Goal: Information Seeking & Learning: Find specific fact

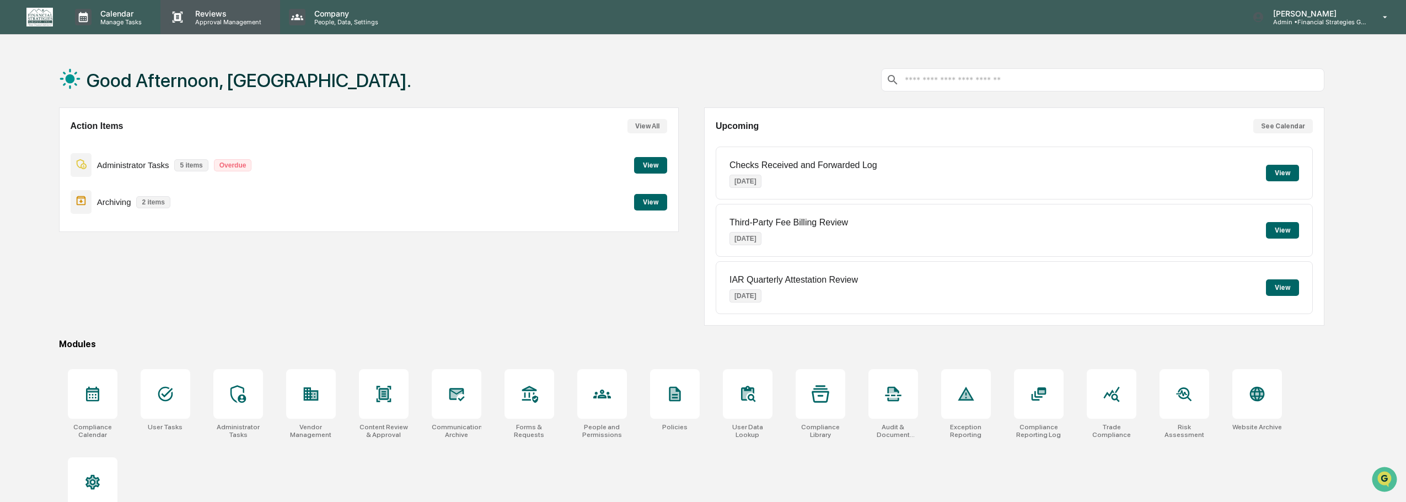
click at [233, 10] on p "Reviews" at bounding box center [226, 13] width 81 height 9
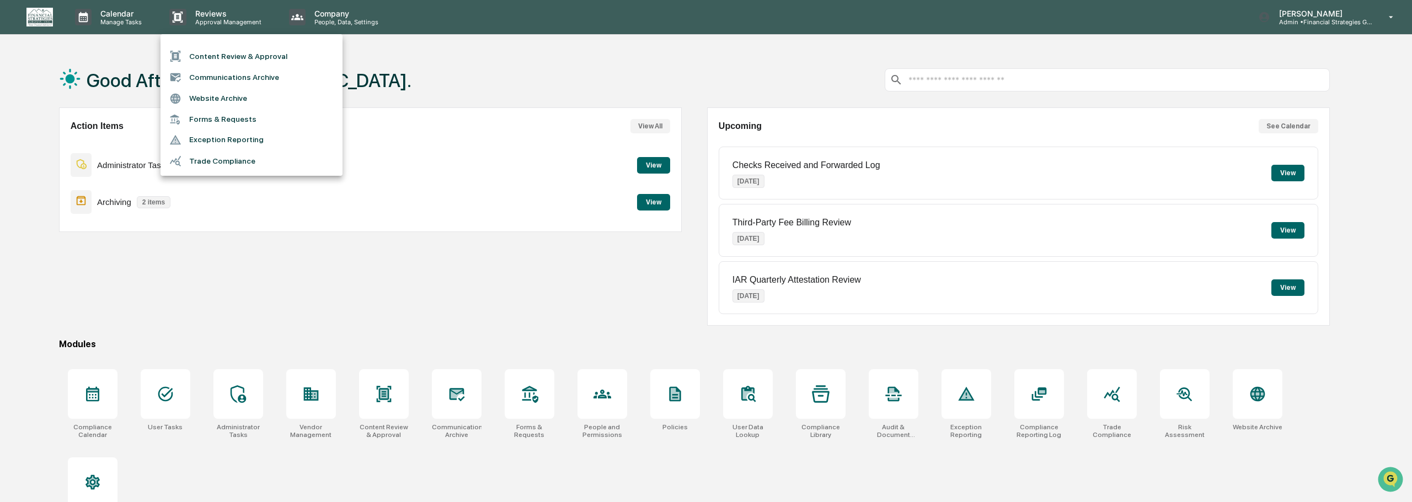
click at [225, 76] on li "Communications Archive" at bounding box center [252, 77] width 182 height 21
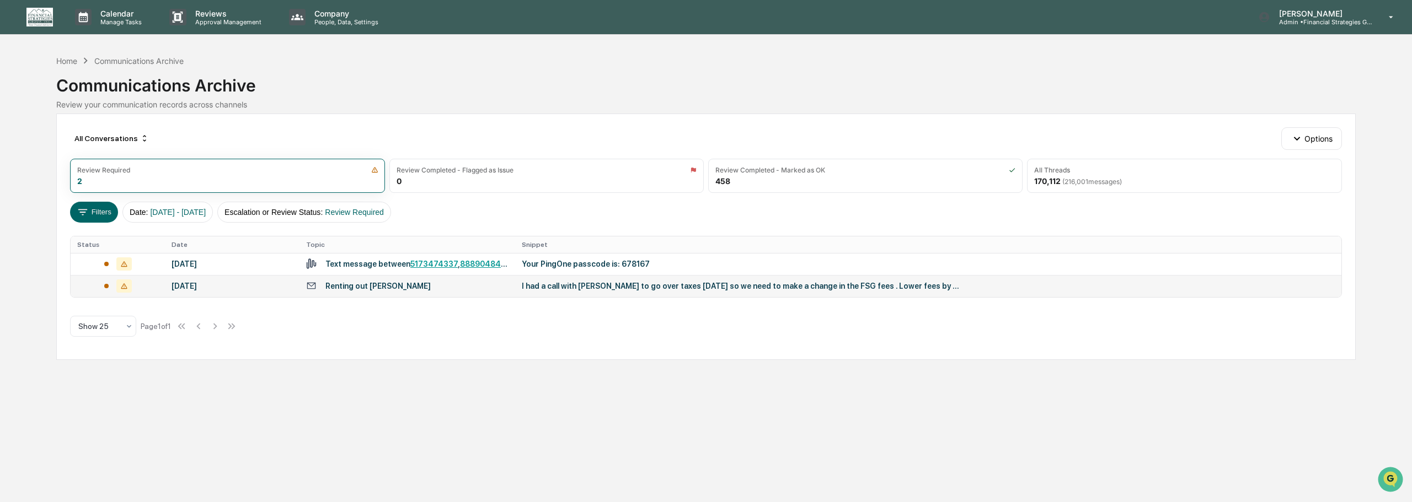
click at [614, 287] on div "I had a call with [PERSON_NAME] to go over taxes [DATE] so we need to make a ch…" at bounding box center [742, 286] width 441 height 9
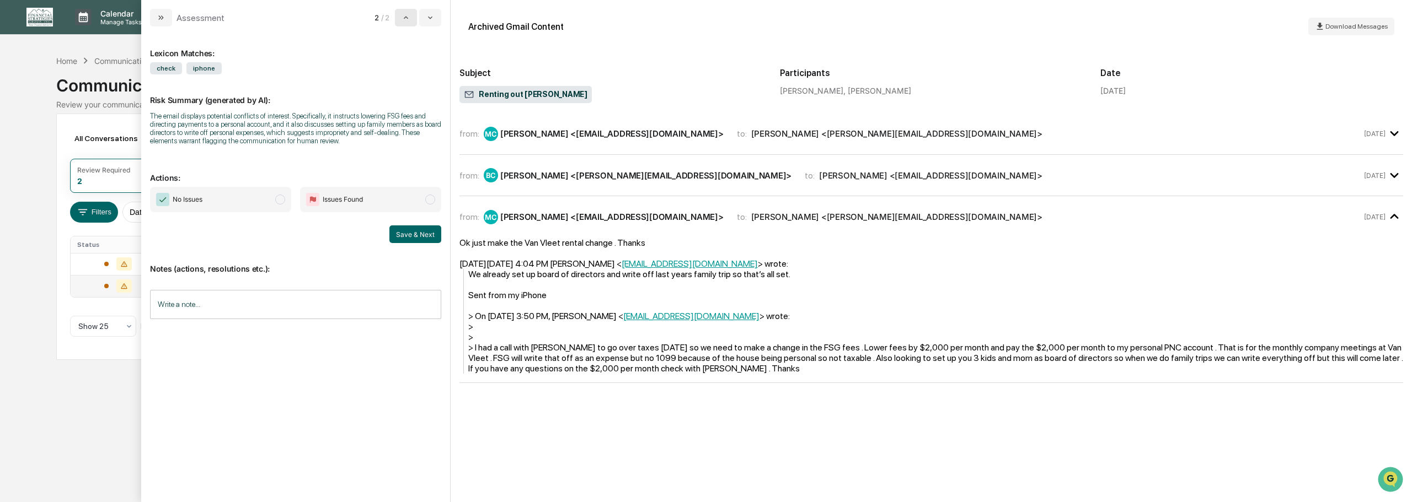
click at [403, 20] on icon "modal" at bounding box center [406, 17] width 9 height 9
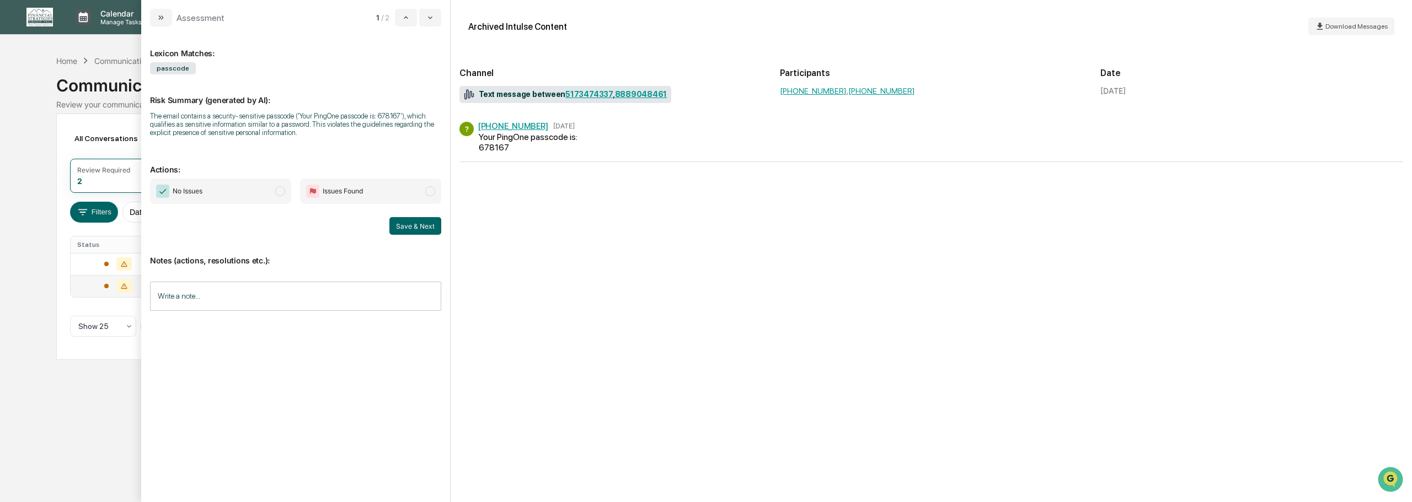
click at [605, 139] on div "? (888) 904-8461 Sep 24 Your PingOne passcode is: 678167" at bounding box center [534, 137] width 150 height 31
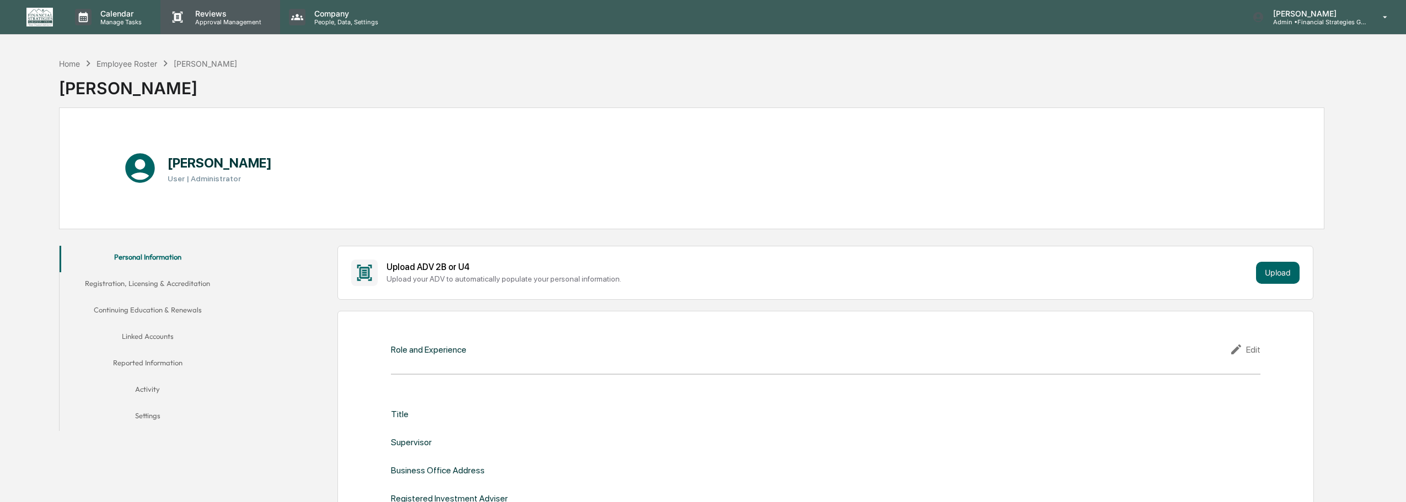
click at [222, 13] on p "Reviews" at bounding box center [226, 13] width 81 height 9
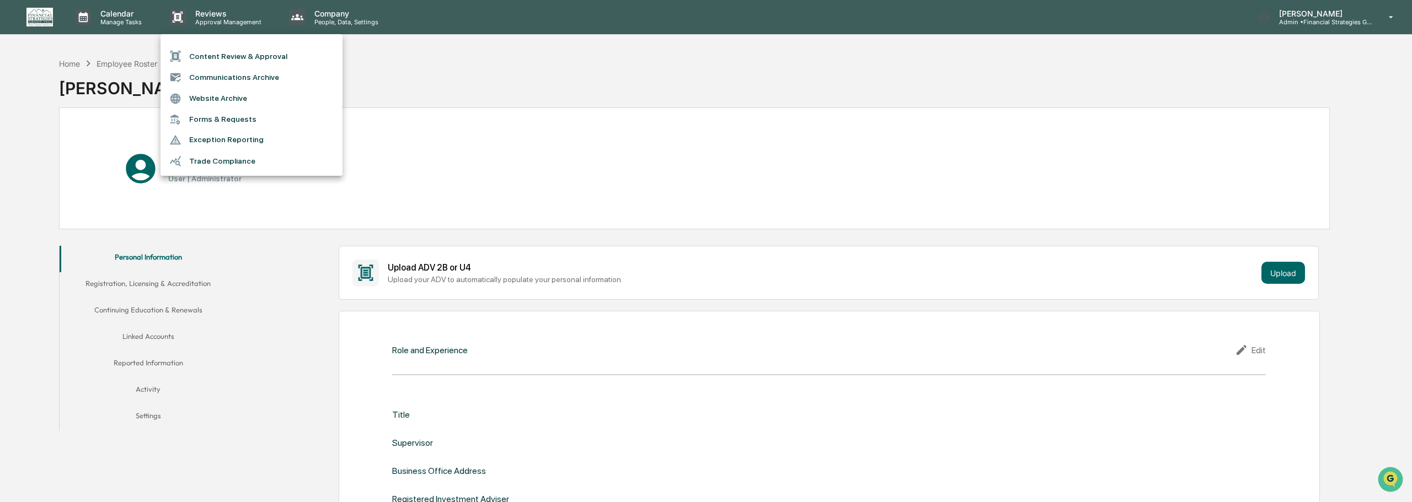
click at [242, 81] on li "Communications Archive" at bounding box center [252, 77] width 182 height 21
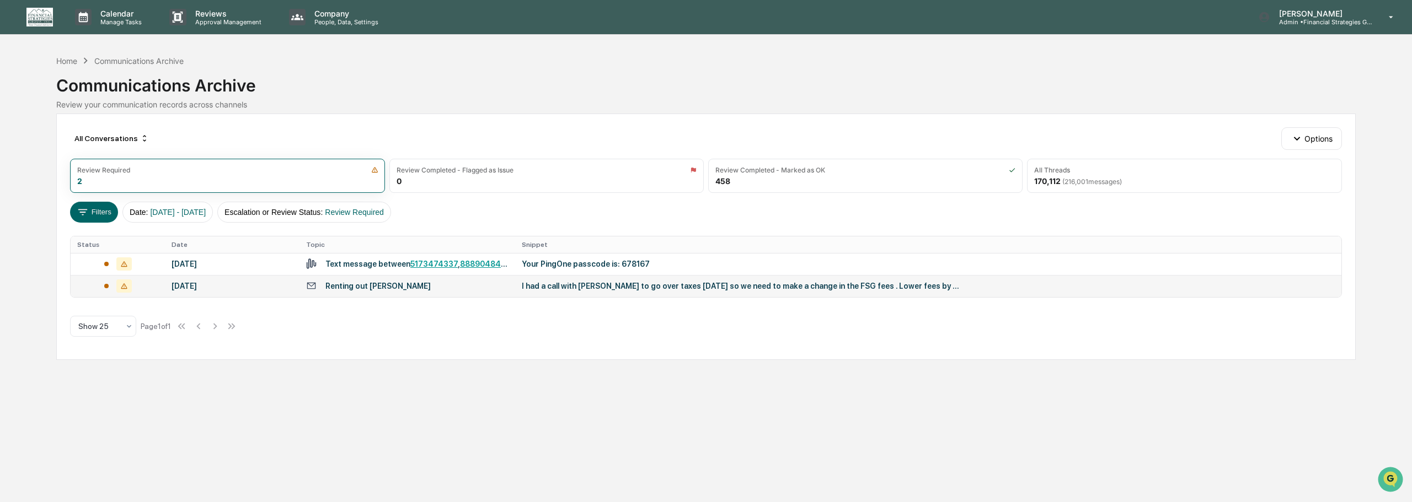
click at [575, 287] on div "I had a call with [PERSON_NAME] to go over taxes [DATE] so we need to make a ch…" at bounding box center [742, 286] width 441 height 9
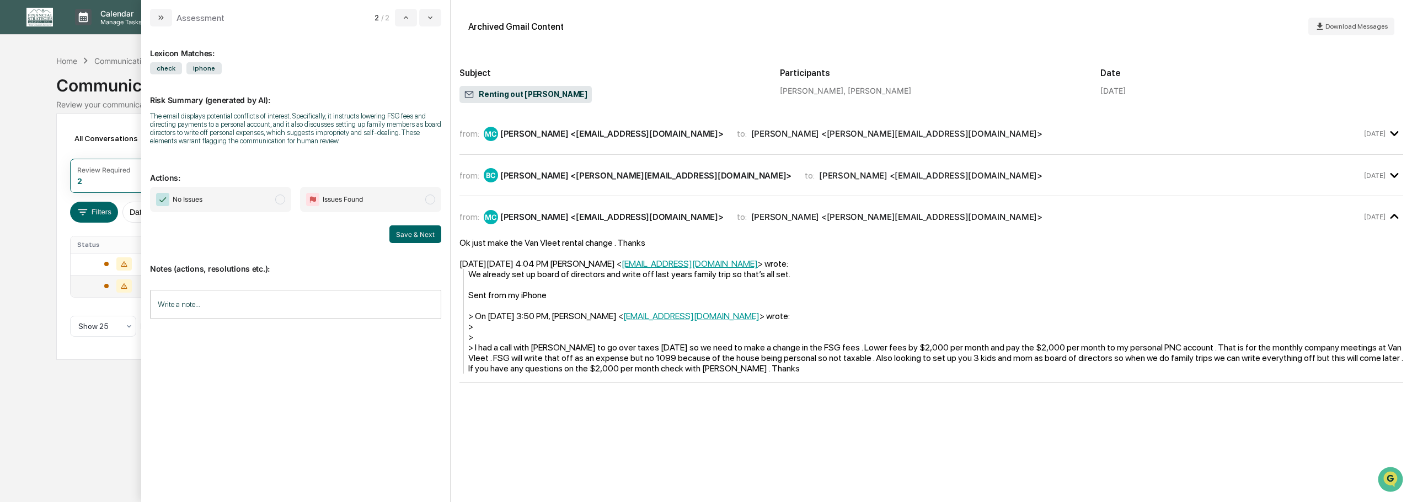
click at [578, 136] on div "[PERSON_NAME] <[EMAIL_ADDRESS][DOMAIN_NAME]>" at bounding box center [611, 134] width 223 height 10
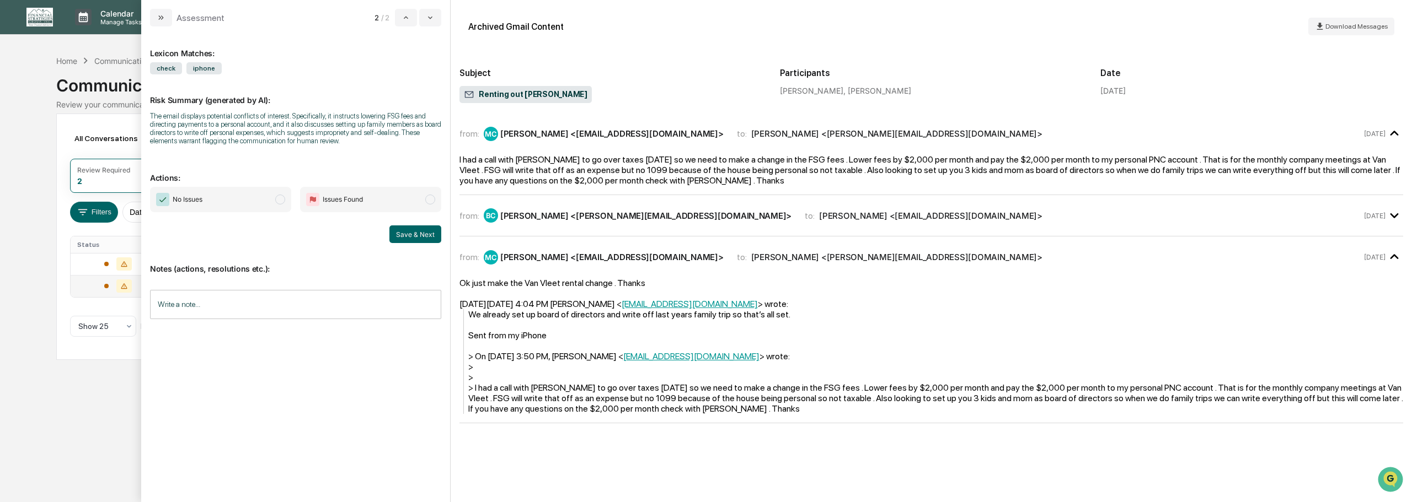
click at [608, 217] on div "[PERSON_NAME] <[PERSON_NAME][EMAIL_ADDRESS][DOMAIN_NAME]>" at bounding box center [645, 216] width 291 height 10
